Goal: Task Accomplishment & Management: Complete application form

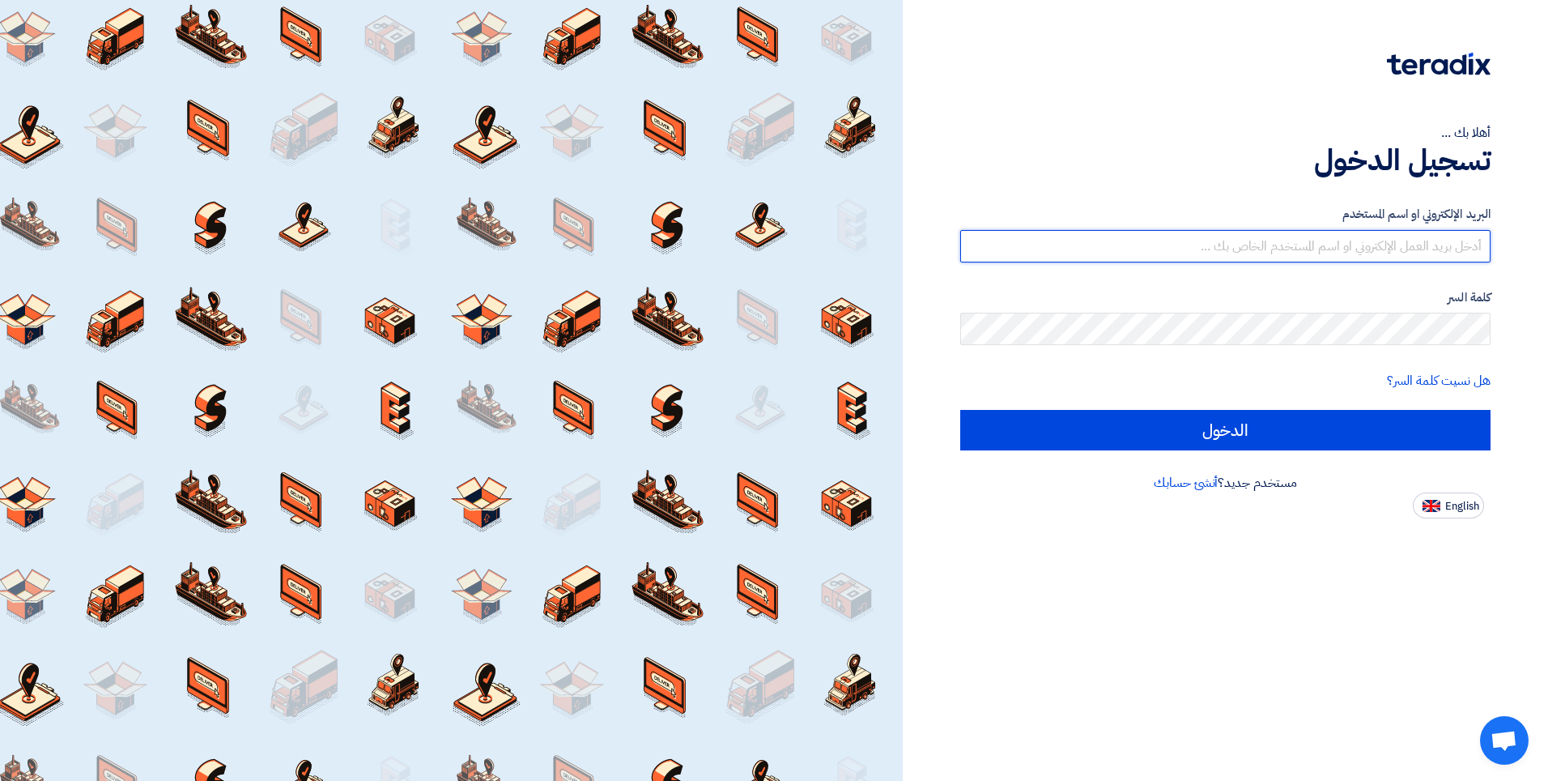
click at [1322, 244] on input "text" at bounding box center [1225, 246] width 530 height 32
click at [1285, 245] on input "text" at bounding box center [1225, 246] width 530 height 32
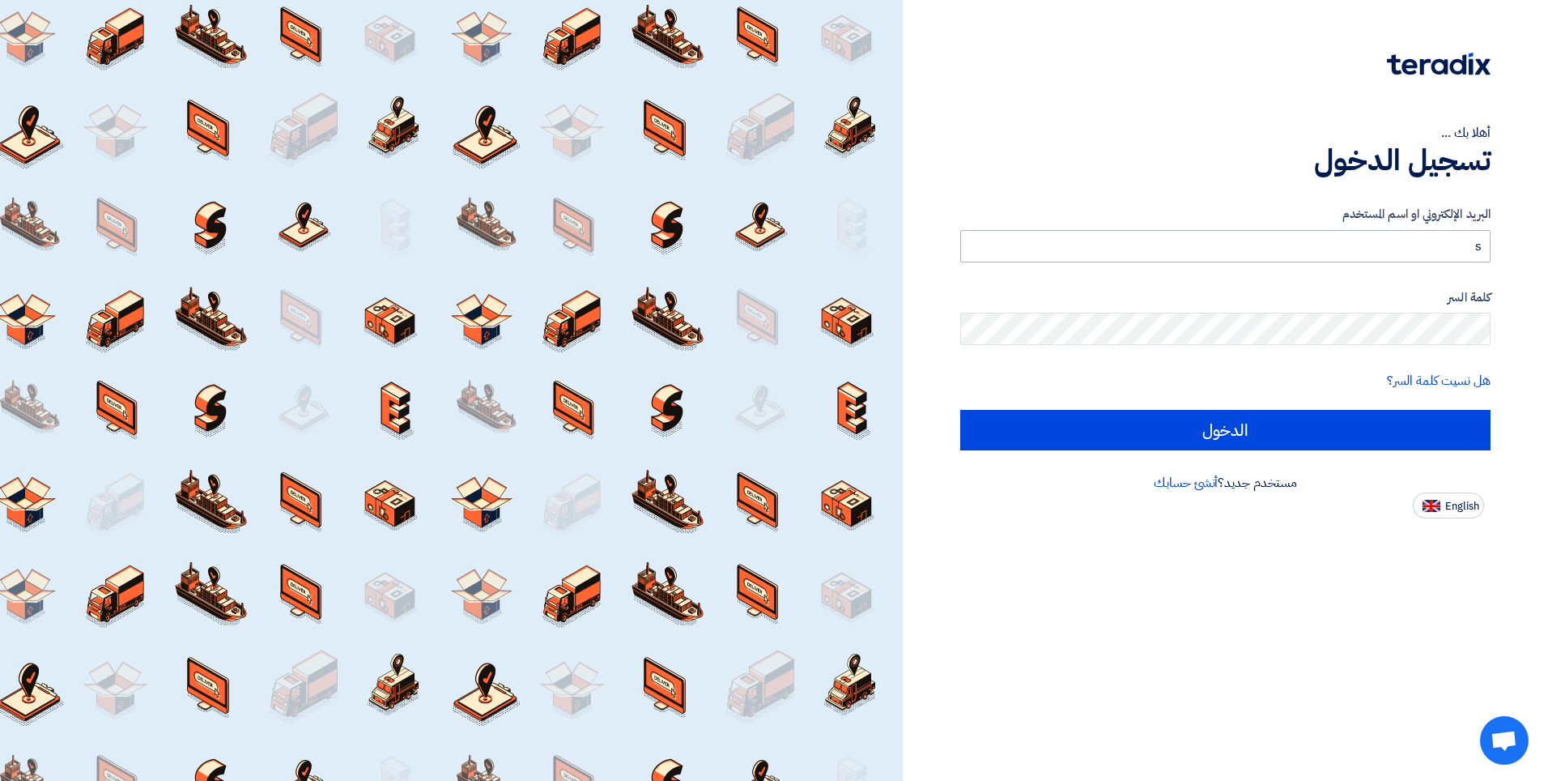
type input "[EMAIL_ADDRESS][DOMAIN_NAME]"
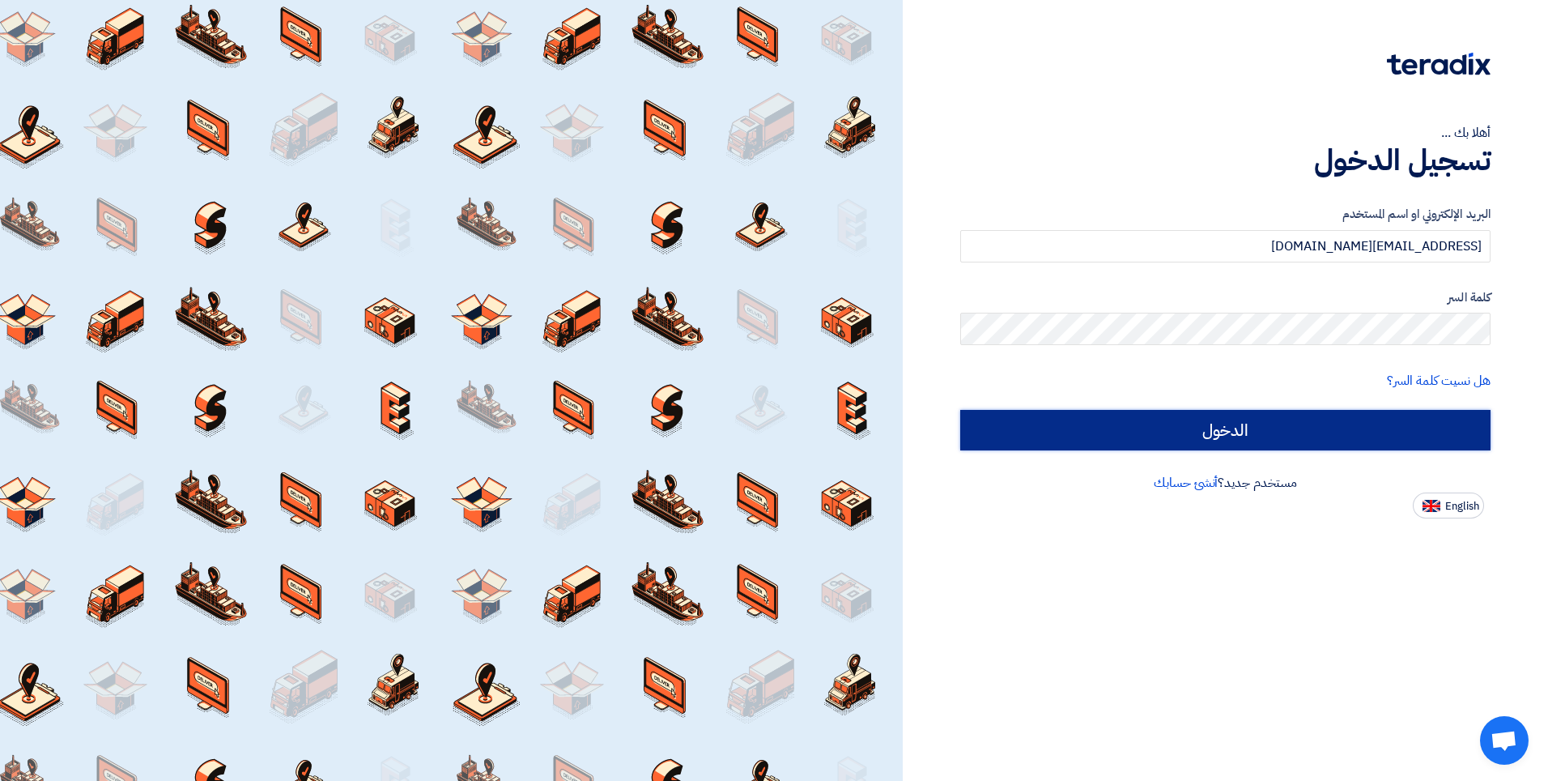
click at [1211, 428] on input "الدخول" at bounding box center [1225, 430] width 530 height 40
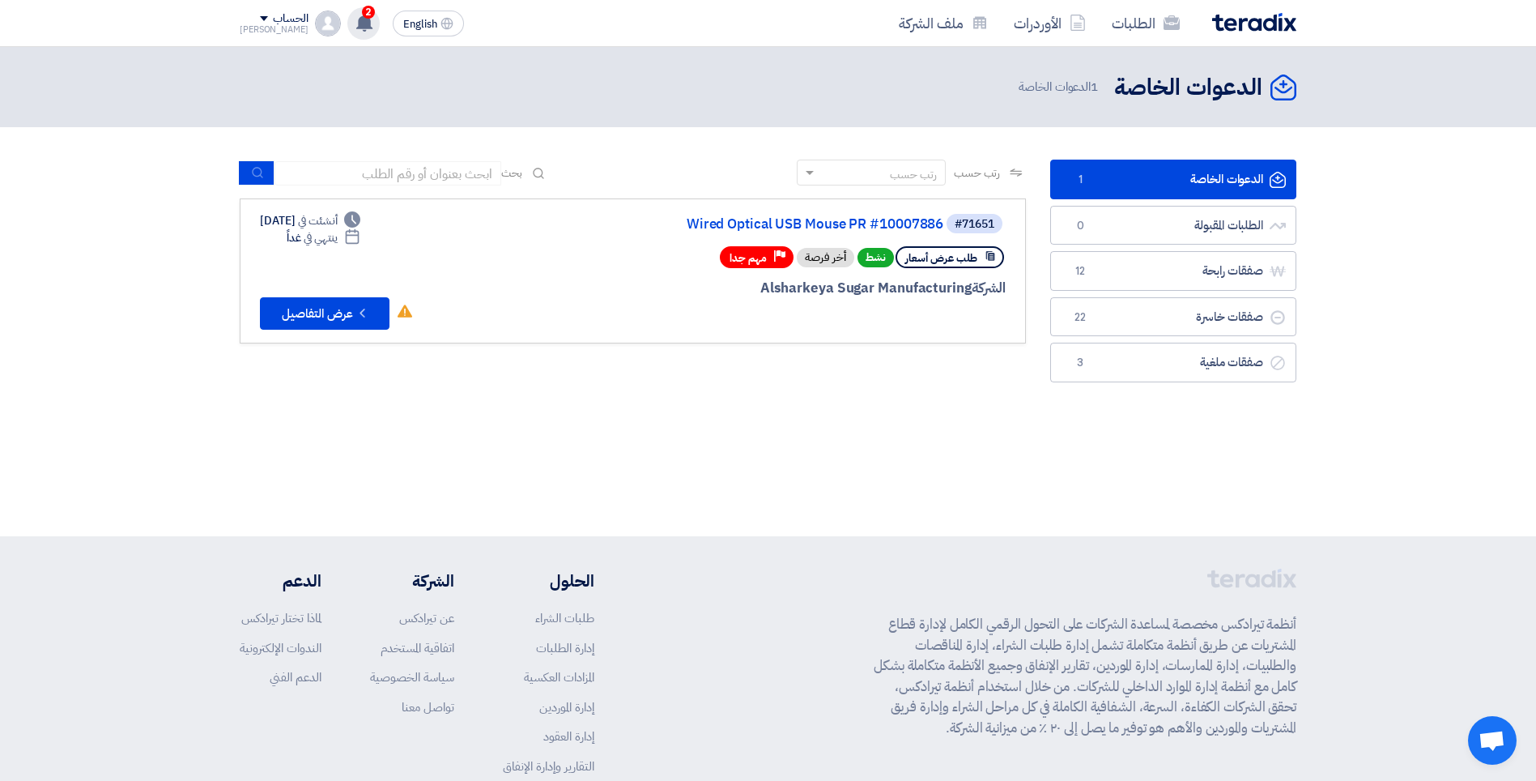
click at [356, 21] on use at bounding box center [364, 23] width 16 height 18
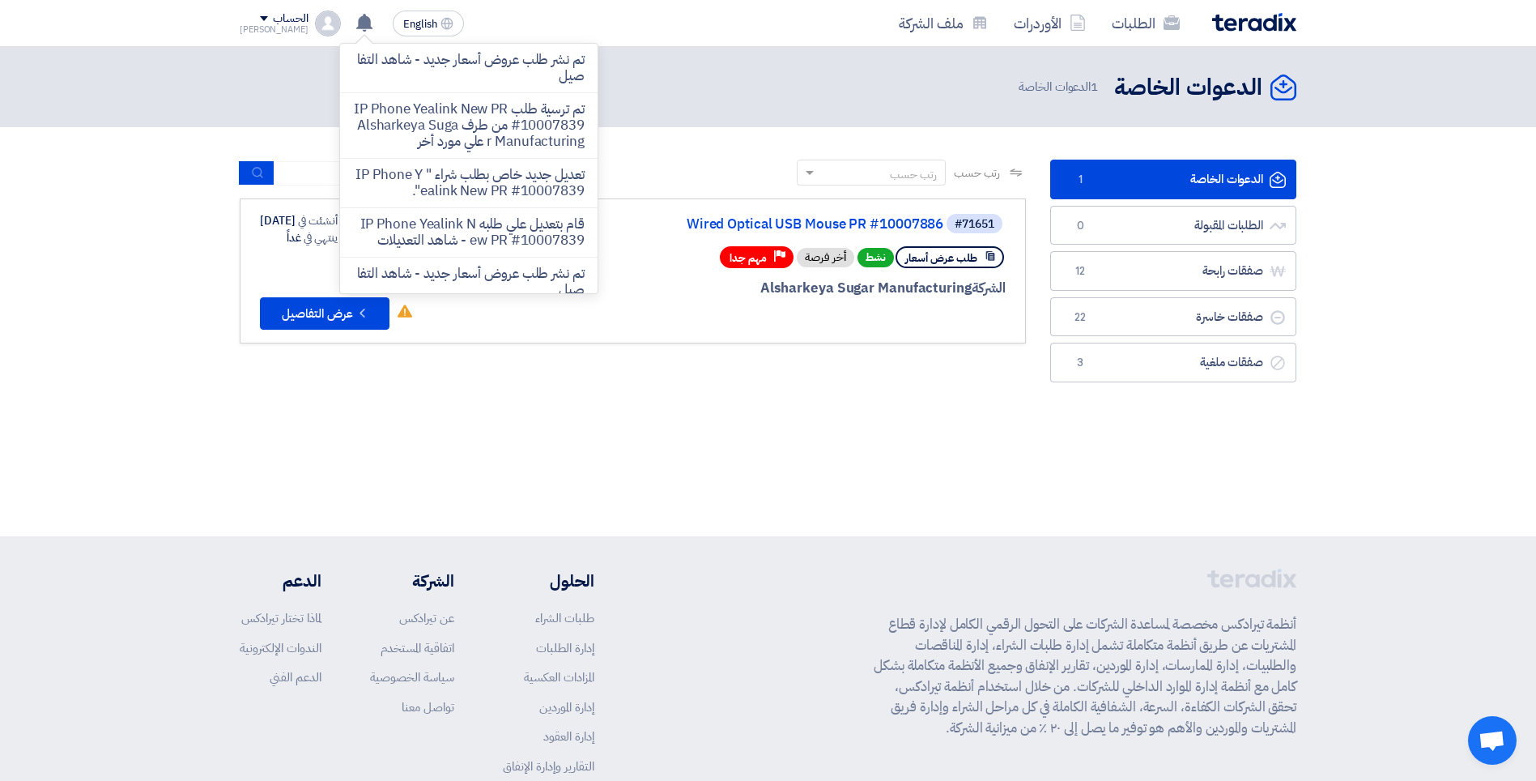
click at [709, 137] on section "الدعوات الخاصة الدعوات الخاصة 1 الطلبات المقبولة الطلبات المقبولة 0 صفقات رابحة…" at bounding box center [768, 275] width 1536 height 296
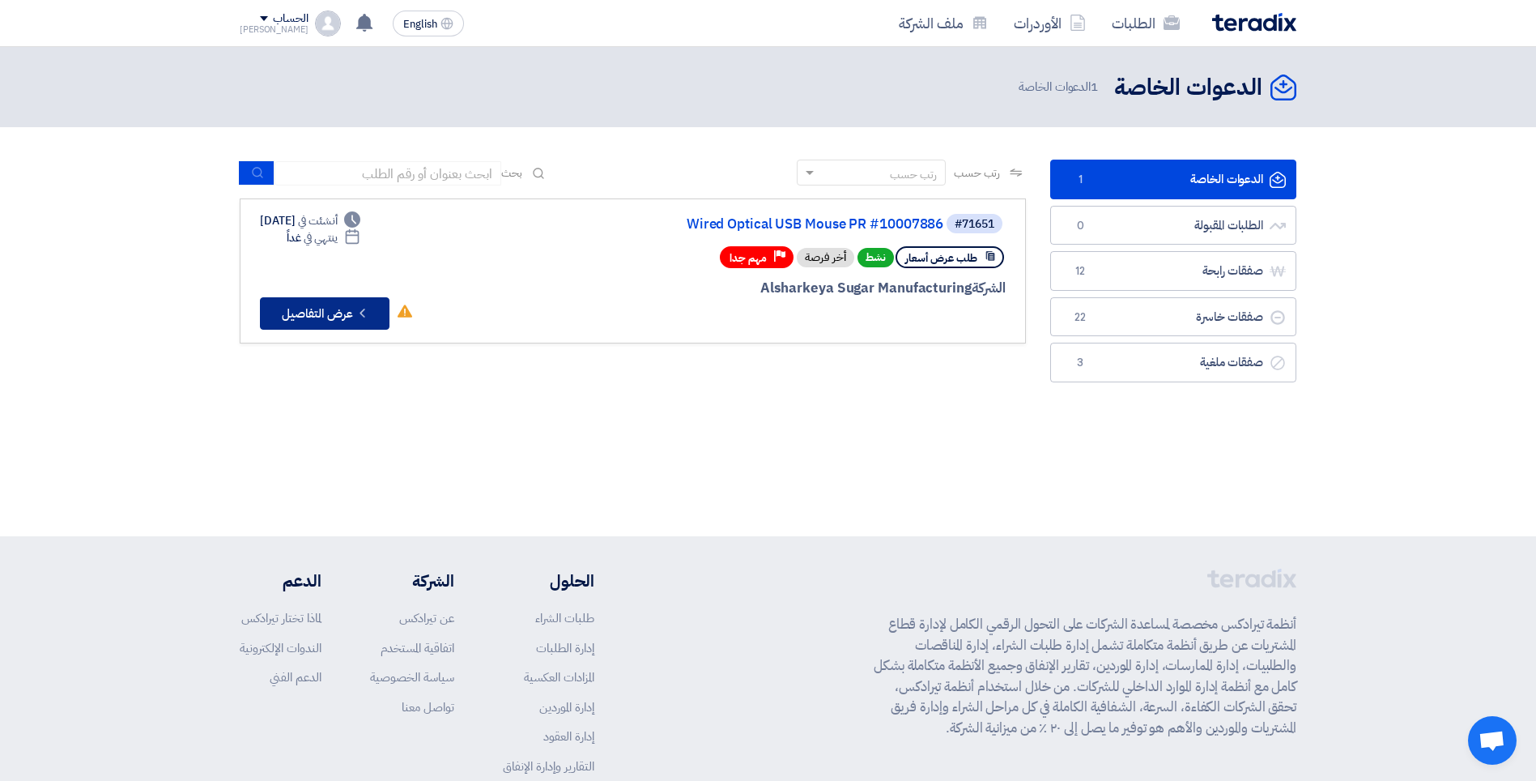
click at [318, 315] on button "Check details عرض التفاصيل" at bounding box center [325, 313] width 130 height 32
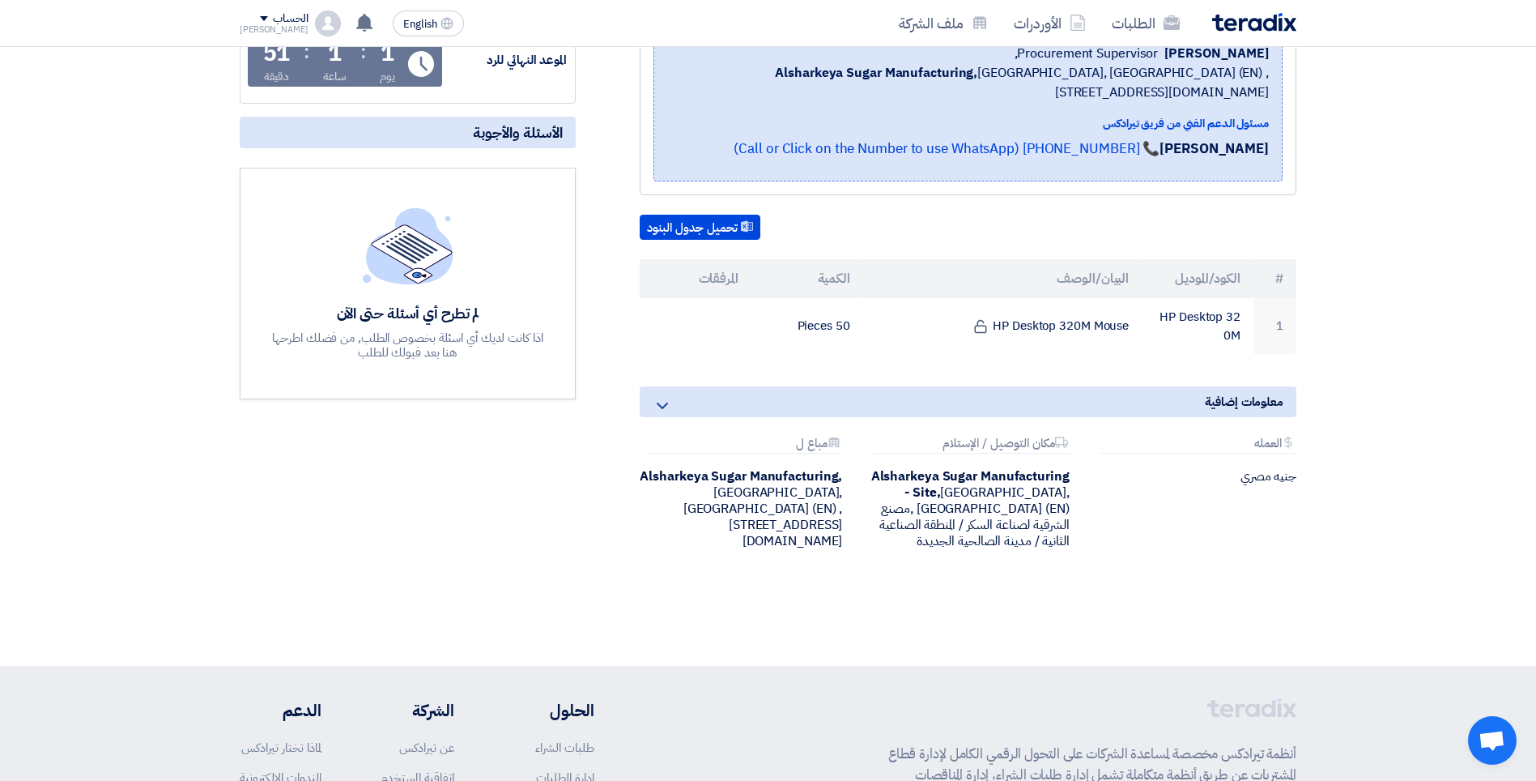
scroll to position [324, 0]
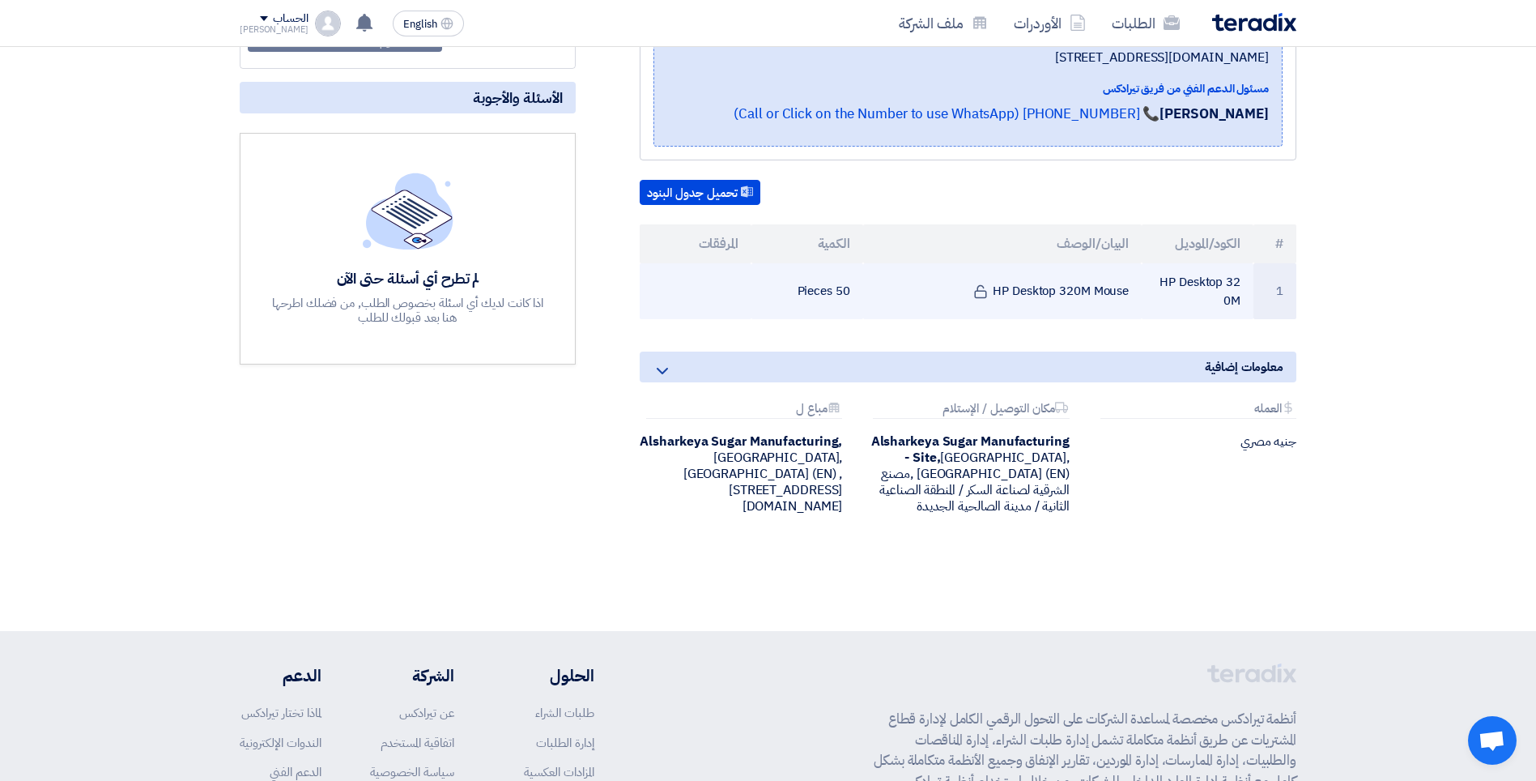
drag, startPoint x: 992, startPoint y: 288, endPoint x: 1166, endPoint y: 282, distance: 174.2
click at [1166, 282] on tr "1 HP Desktop 320M HP Desktop 320M Mouse 50 Pieces" at bounding box center [968, 291] width 657 height 56
drag, startPoint x: 1166, startPoint y: 282, endPoint x: 1178, endPoint y: 287, distance: 13.1
copy tr "P Desktop 320M HP Desktop 320M Mouse"
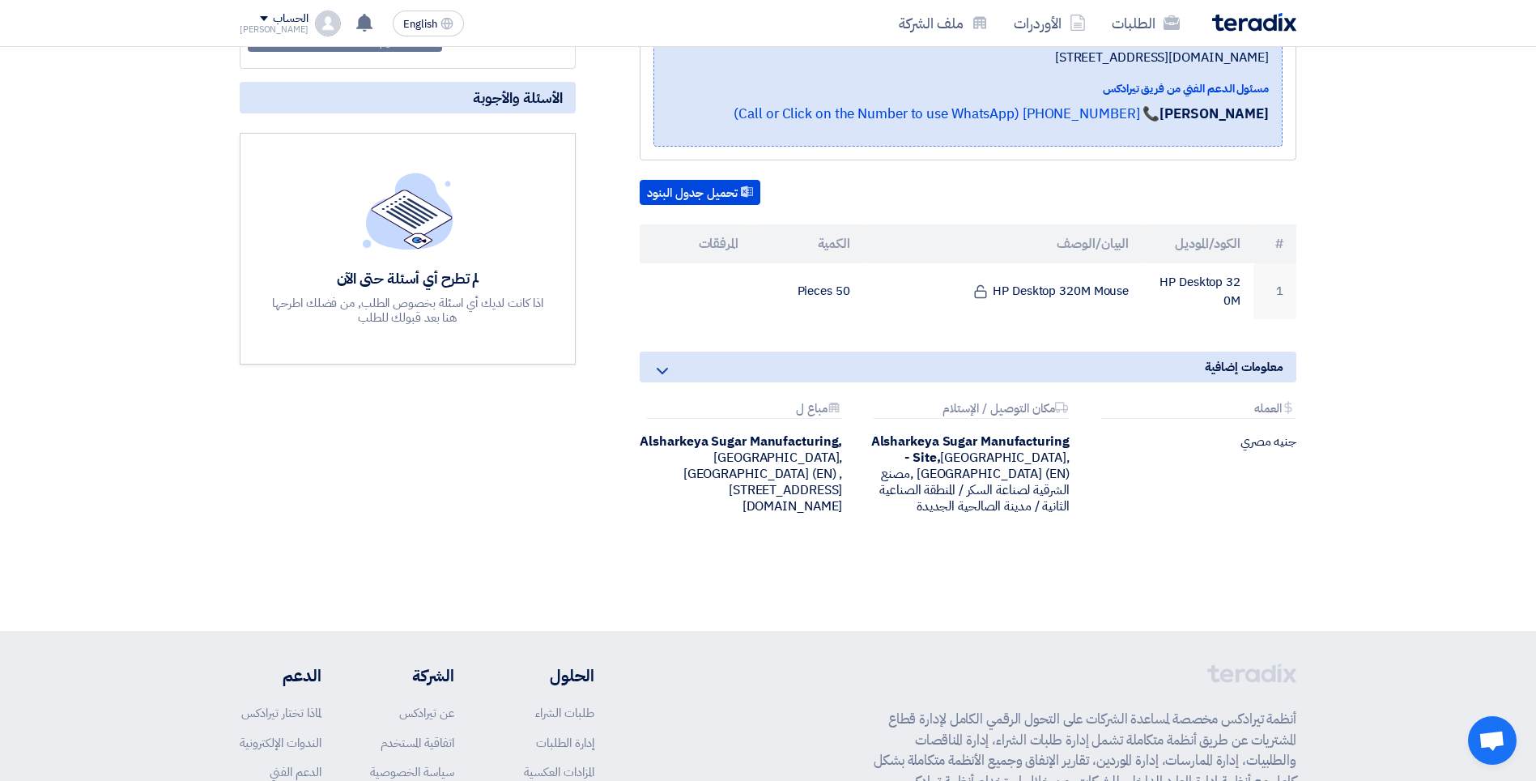
click at [1085, 338] on div "Wired Optical USB Mouse PR #10007886 بيانات العميل [PERSON_NAME] Procurement Su…" at bounding box center [948, 239] width 721 height 628
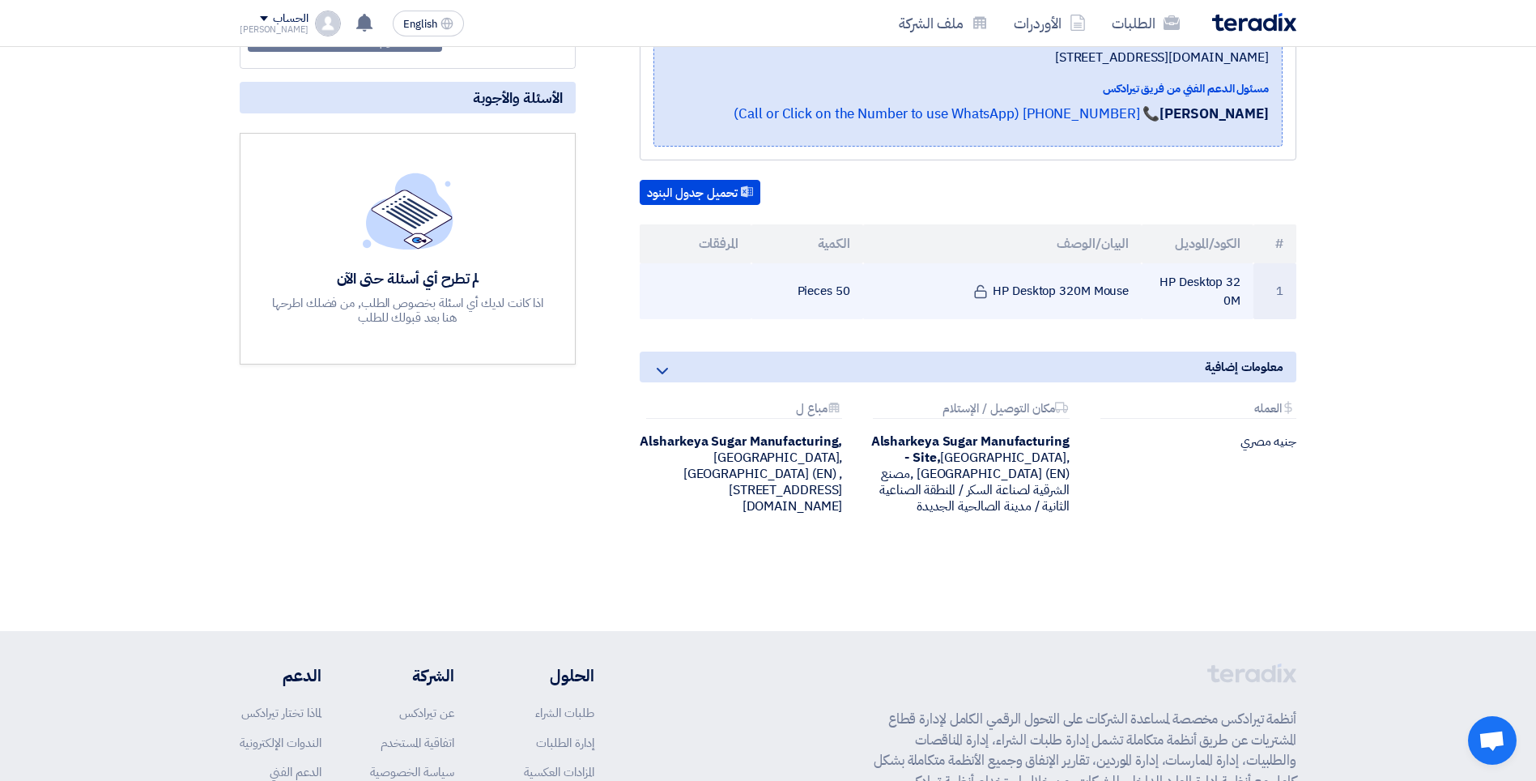
drag, startPoint x: 1130, startPoint y: 292, endPoint x: 996, endPoint y: 294, distance: 133.6
click at [996, 294] on td "HP Desktop 320M Mouse" at bounding box center [1002, 291] width 279 height 56
drag, startPoint x: 996, startPoint y: 294, endPoint x: 1016, endPoint y: 285, distance: 21.4
copy td "HP Desktop 320M Mouse"
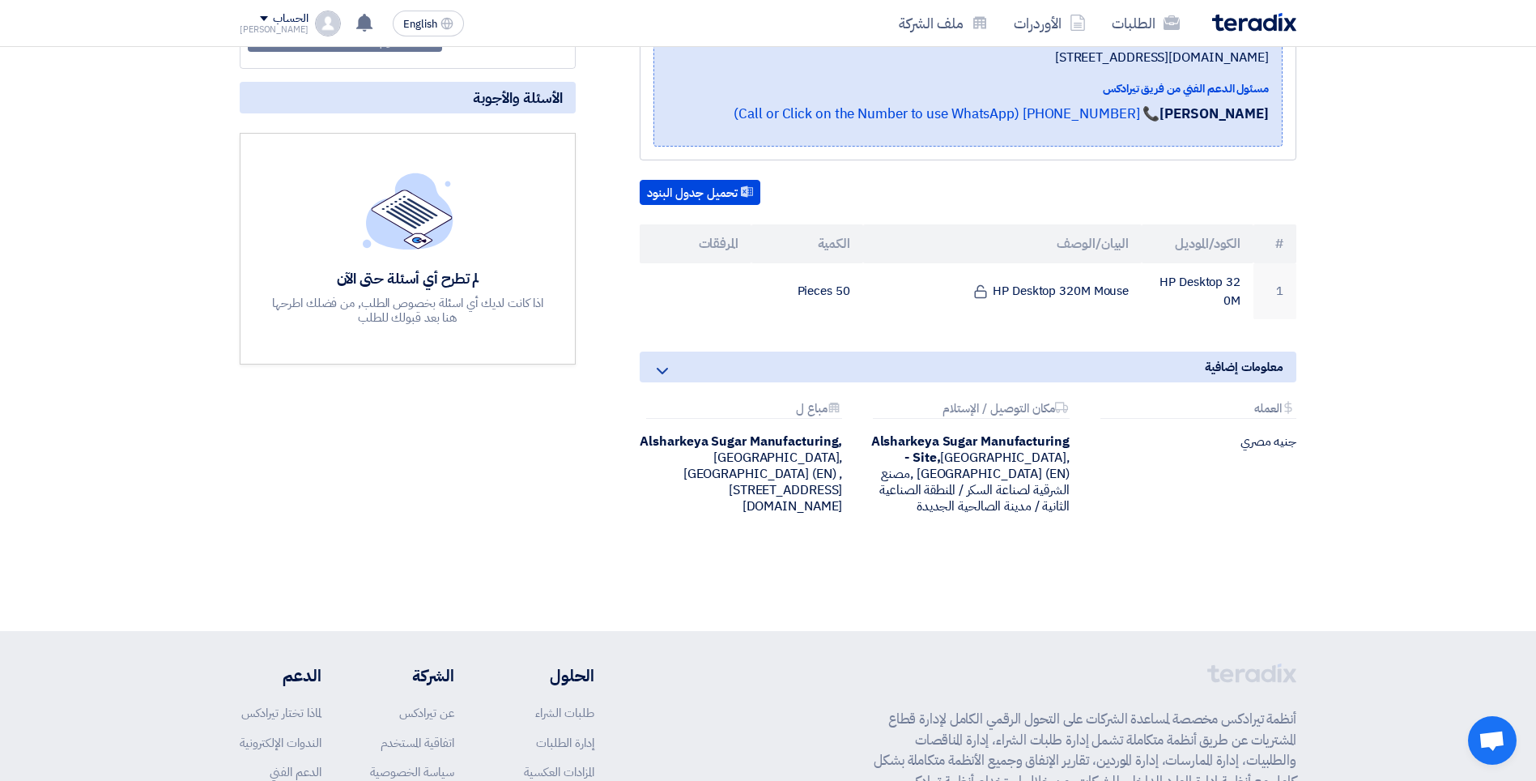
drag, startPoint x: 1214, startPoint y: 308, endPoint x: 1154, endPoint y: 262, distance: 75.2
click at [1154, 262] on table "# الكود/الموديل البيان/الوصف الكمية المرفقات 1 HP Desktop 320M HP Desktop 320M …" at bounding box center [968, 271] width 657 height 95
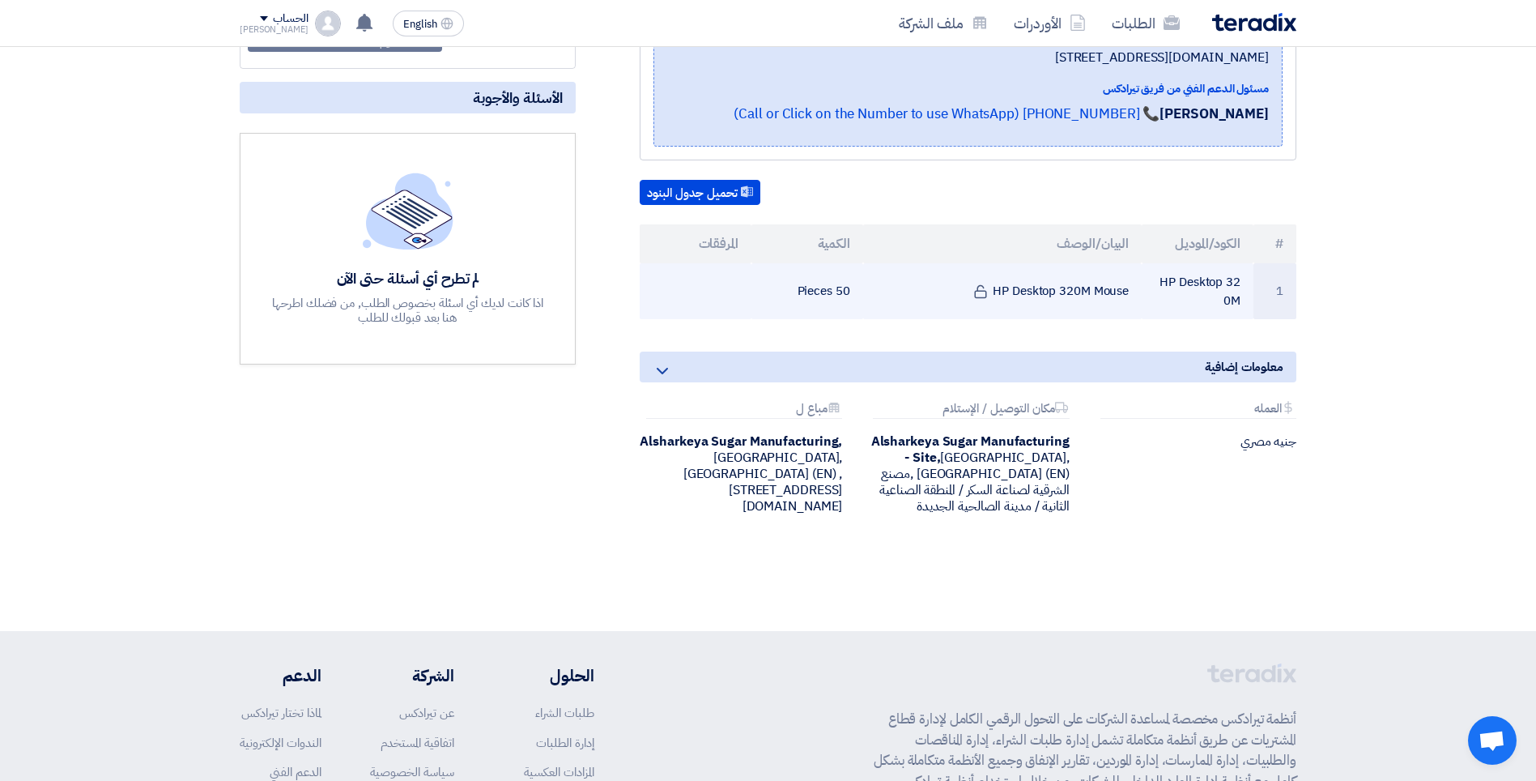
drag, startPoint x: 1154, startPoint y: 262, endPoint x: 1182, endPoint y: 284, distance: 35.8
copy table "الكود/الموديل البيان/الوصف الكمية المرفقات 1 HP Desktop 320M"
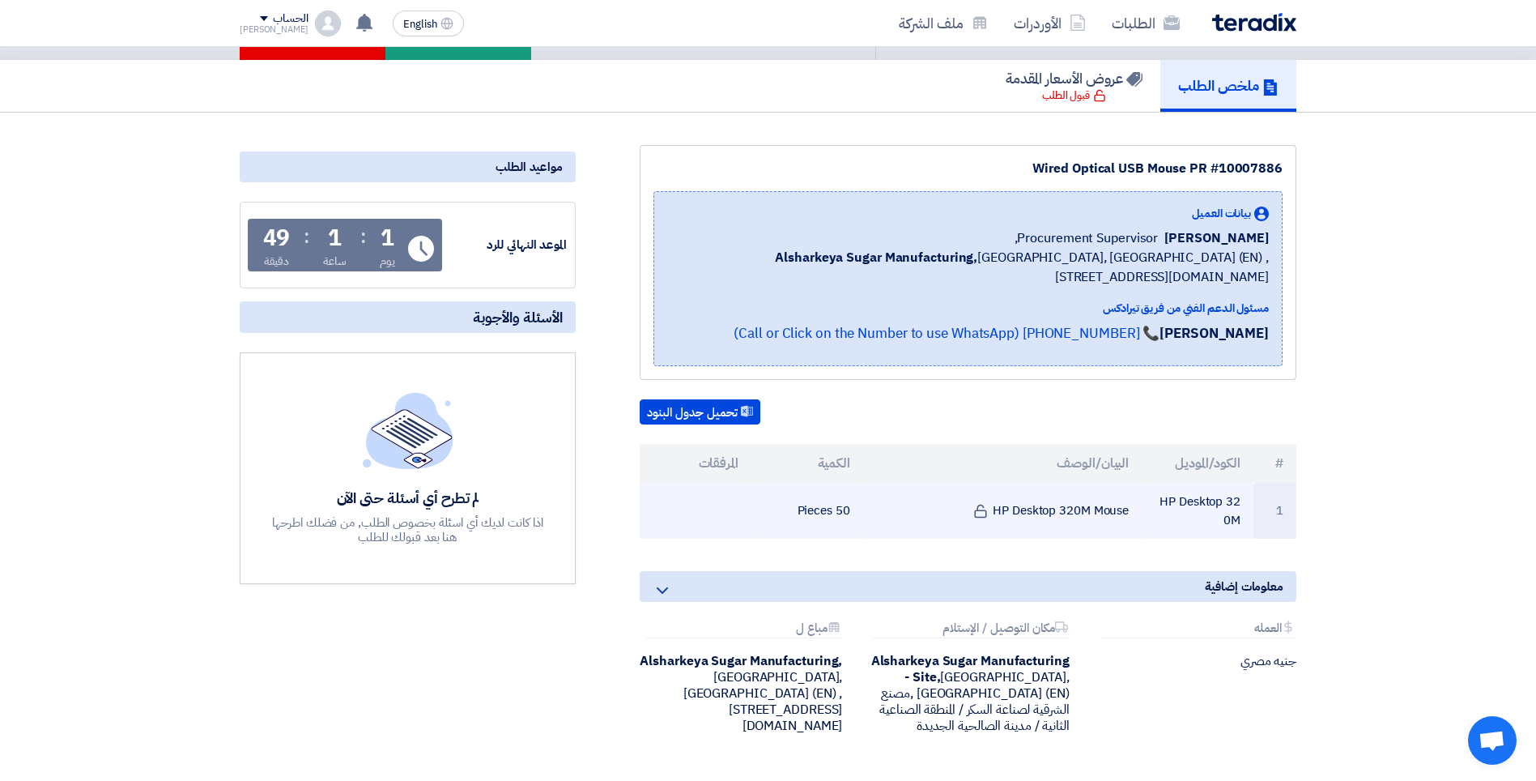
scroll to position [0, 0]
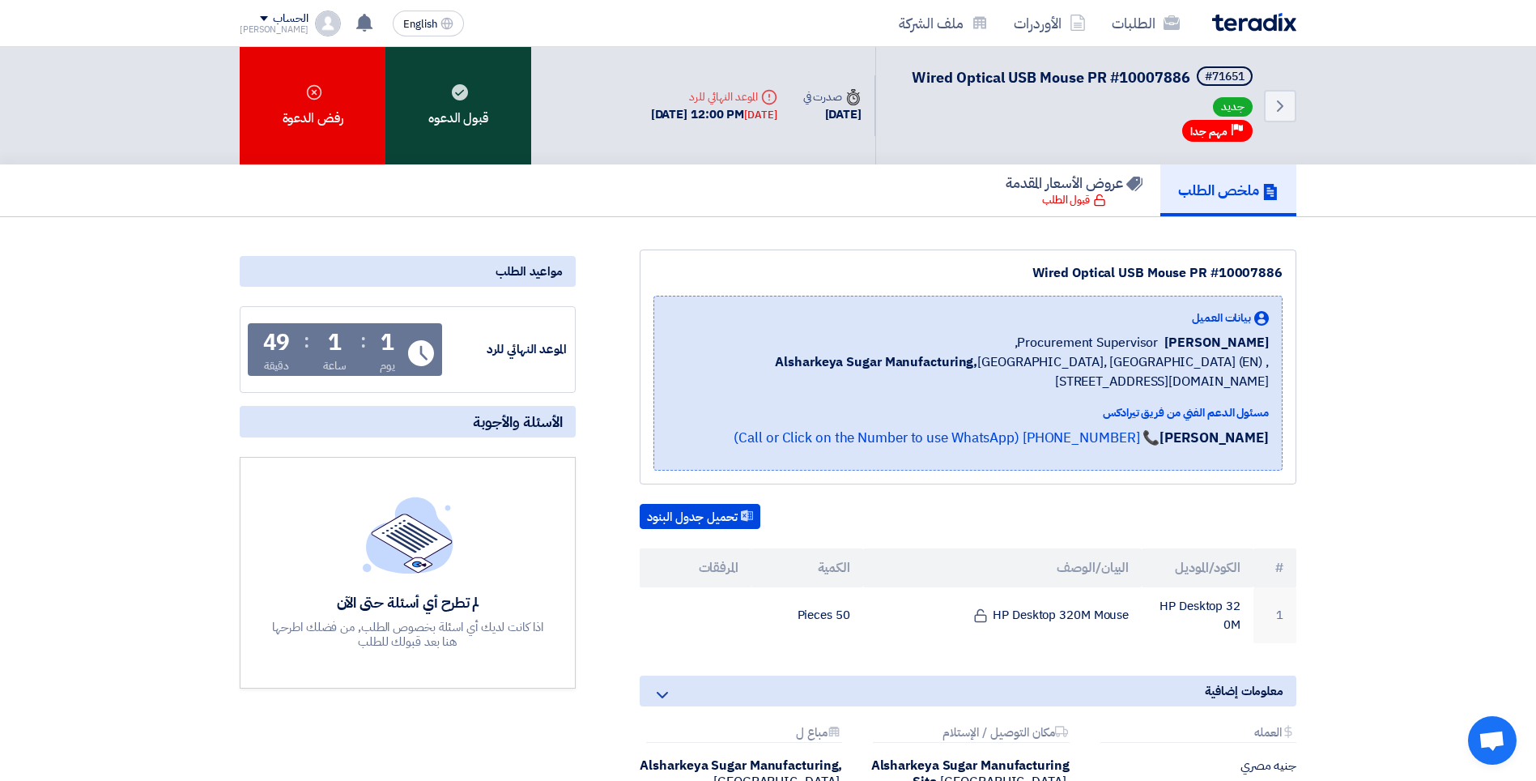
click at [487, 100] on div "قبول الدعوه" at bounding box center [458, 105] width 146 height 117
